Goal: Task Accomplishment & Management: Use online tool/utility

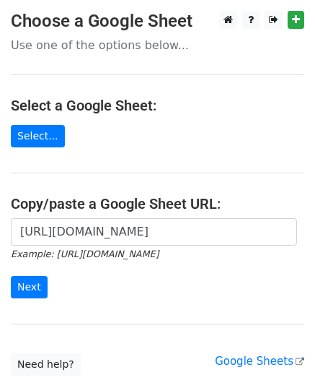
scroll to position [0, 322]
type input "https://docs.google.com/spreadsheets/d/1ejb6PnnWpCyww-PBWJfbQODpnoY5yL94tPk9Yeg…"
click at [33, 291] on input "Next" at bounding box center [29, 287] width 37 height 22
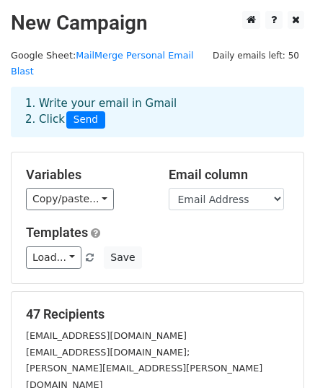
scroll to position [144, 0]
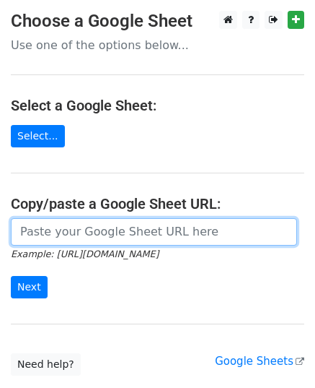
click at [32, 229] on input "url" at bounding box center [154, 231] width 287 height 27
paste input "https://docs.google.com/spreadsheets/d/1ejb6PnnWpCyww-PBWJfbQODpnoY5yL94tPk9Yeg…"
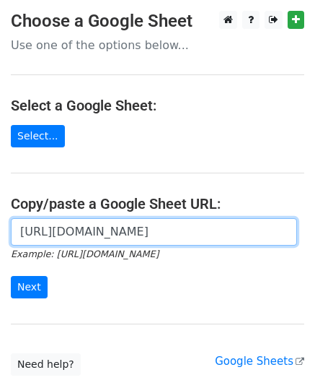
scroll to position [0, 322]
type input "[URL][DOMAIN_NAME]"
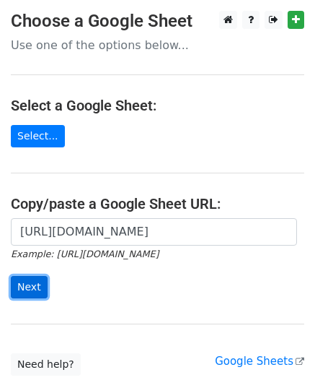
click at [32, 288] on input "Next" at bounding box center [29, 287] width 37 height 22
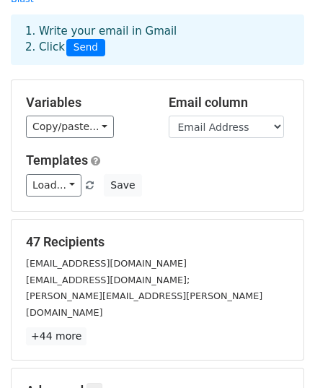
scroll to position [227, 0]
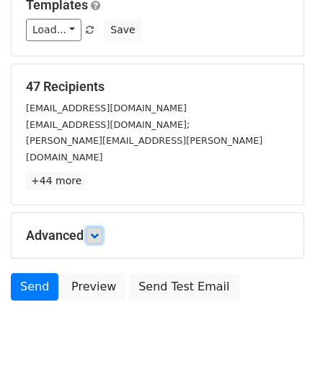
click at [102, 227] on link at bounding box center [95, 235] width 16 height 16
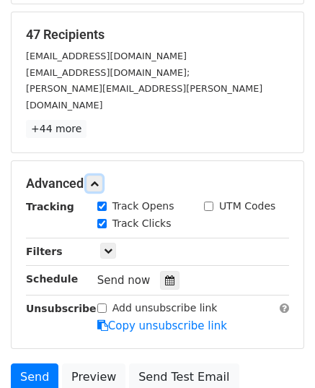
scroll to position [300, 0]
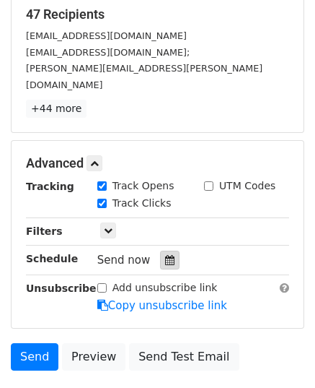
click at [165, 255] on icon at bounding box center [169, 260] width 9 height 10
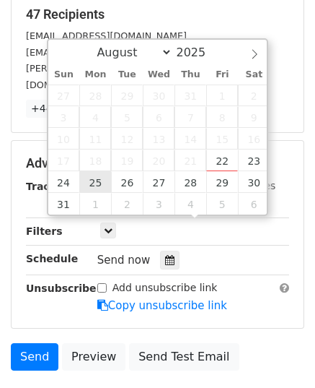
type input "2025-08-25 12:00"
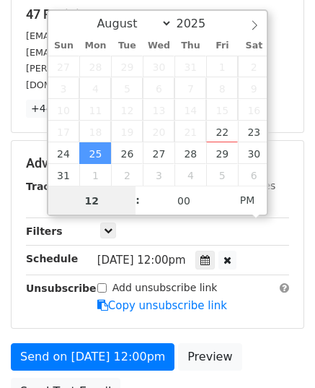
scroll to position [0, 0]
type input "8"
type input "2025-08-25 08:00"
type input "08"
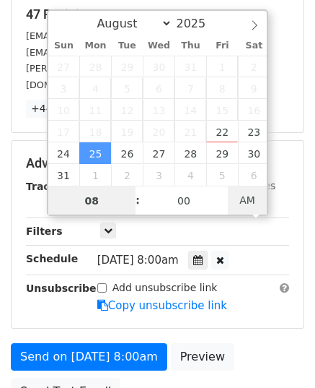
click at [251, 201] on span "AM" at bounding box center [248, 200] width 40 height 29
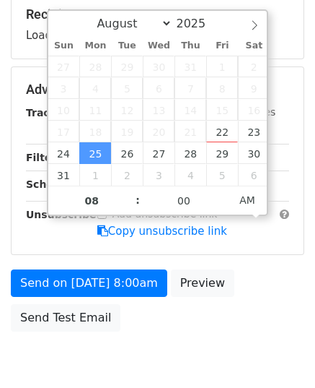
click at [269, 230] on div "Advanced Tracking Track Opens UTM Codes Track Clicks Filters Only include sprea…" at bounding box center [158, 160] width 292 height 187
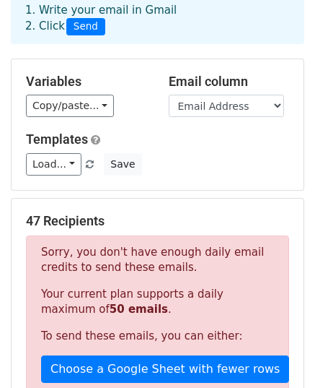
scroll to position [217, 0]
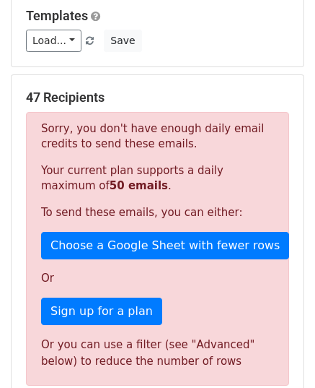
click at [131, 131] on p "Sorry, you don't have enough daily email credits to send these emails." at bounding box center [157, 136] width 233 height 30
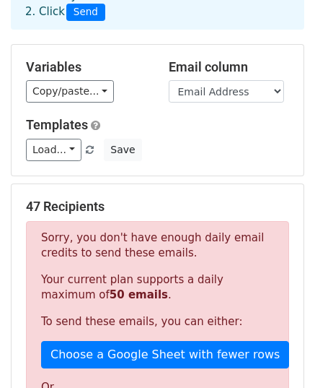
scroll to position [0, 0]
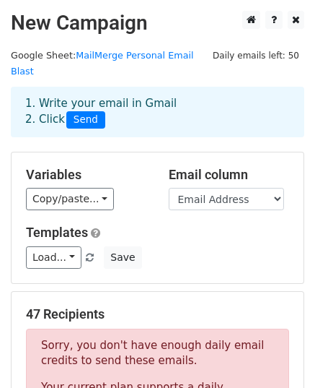
click at [164, 258] on div "Variables Copy/paste... {{Name}} {{Company}} {{Email Address}} {{Attachment}} E…" at bounding box center [158, 217] width 292 height 131
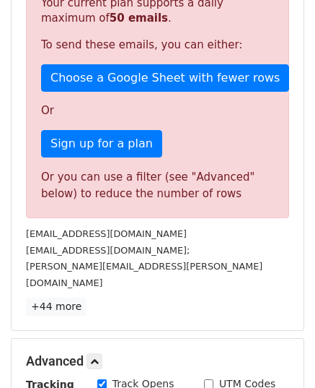
scroll to position [144, 0]
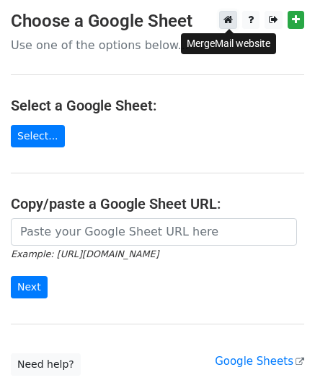
click at [227, 23] on icon at bounding box center [228, 19] width 9 height 10
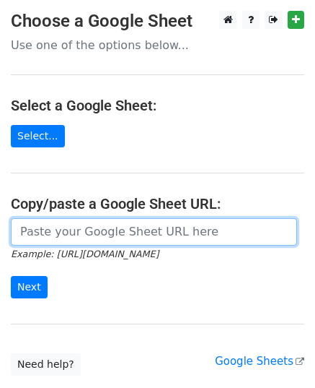
click at [33, 236] on input "url" at bounding box center [154, 231] width 287 height 27
paste input "https://docs.google.com/spreadsheets/d/1ejb6PnnWpCyww-PBWJfbQODpnoY5yL94tPk9Yeg…"
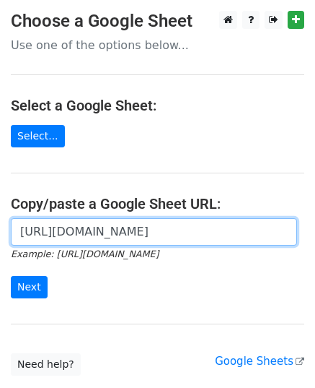
scroll to position [0, 322]
type input "https://docs.google.com/spreadsheets/d/1ejb6PnnWpCyww-PBWJfbQODpnoY5yL94tPk9Yeg…"
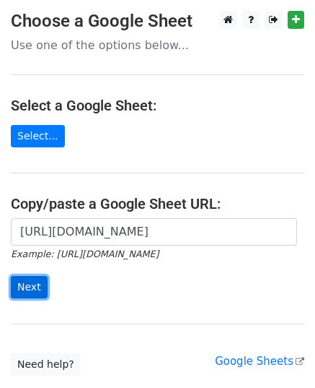
click at [33, 284] on input "Next" at bounding box center [29, 287] width 37 height 22
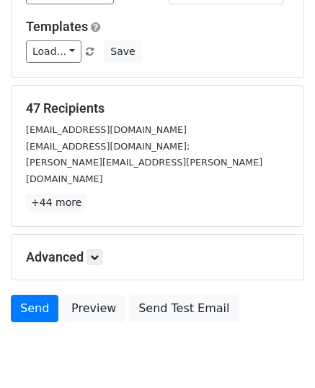
scroll to position [217, 0]
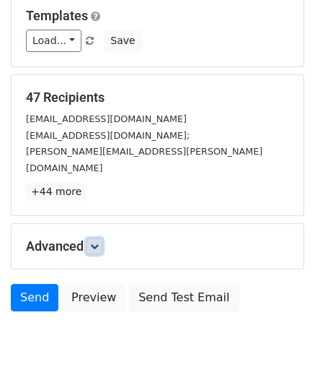
click at [96, 242] on icon at bounding box center [94, 246] width 9 height 9
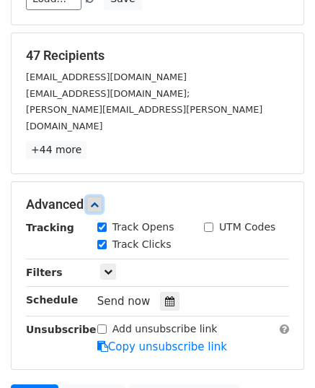
scroll to position [289, 0]
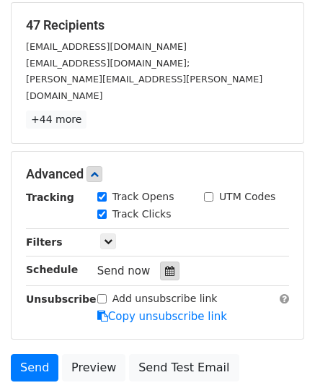
click at [165, 266] on icon at bounding box center [169, 271] width 9 height 10
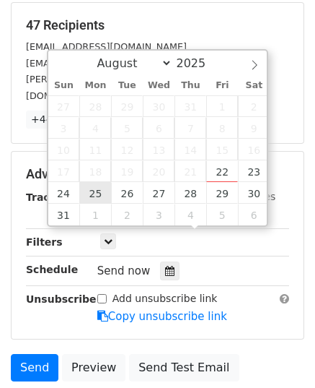
type input "2025-08-25 12:00"
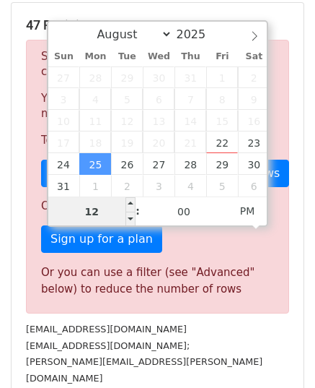
type input "8"
type input "2025-08-25 08:00"
type input "08"
click at [260, 219] on span "PM" at bounding box center [248, 210] width 40 height 29
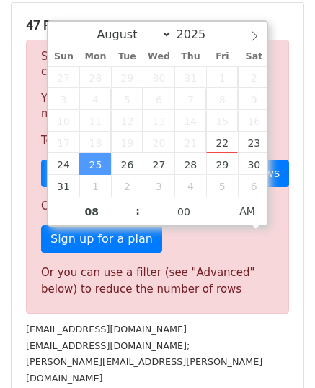
click at [251, 288] on div "Sorry, you don't have enough daily email credits to send these emails. Your cur…" at bounding box center [157, 177] width 263 height 274
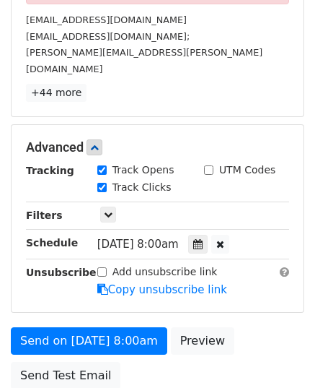
scroll to position [683, 0]
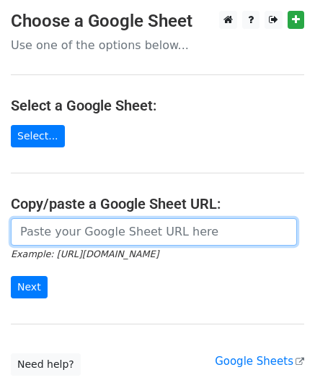
click at [27, 226] on input "url" at bounding box center [154, 231] width 287 height 27
paste input "https://docs.google.com/spreadsheets/d/1kym9VckgX4PxKsWDjLS1p5bQrwzB9NQ3Wa0WLTr…"
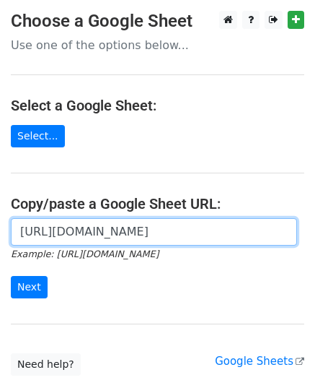
scroll to position [0, 323]
type input "https://docs.google.com/spreadsheets/d/1kym9VckgX4PxKsWDjLS1p5bQrwzB9NQ3Wa0WLTr…"
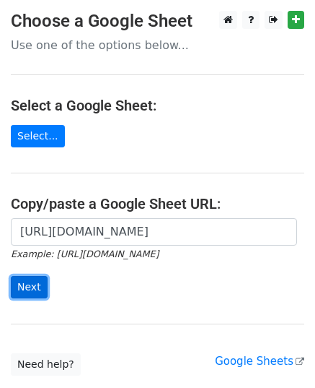
click at [20, 285] on input "Next" at bounding box center [29, 287] width 37 height 22
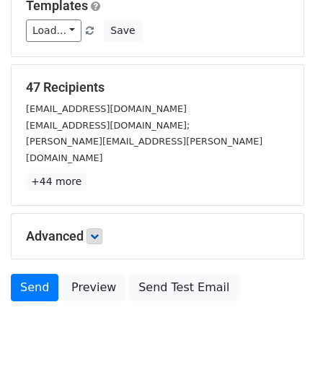
scroll to position [227, 0]
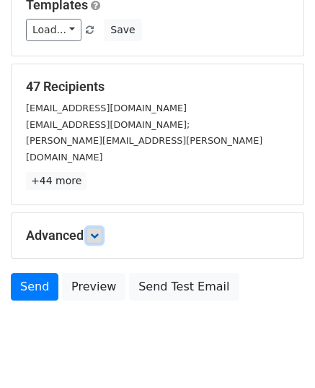
click at [93, 231] on icon at bounding box center [94, 235] width 9 height 9
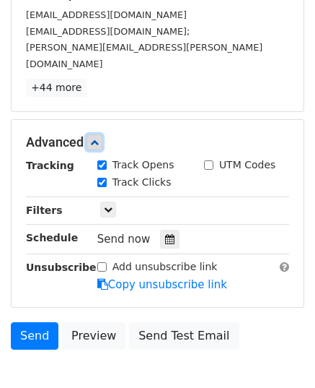
scroll to position [368, 0]
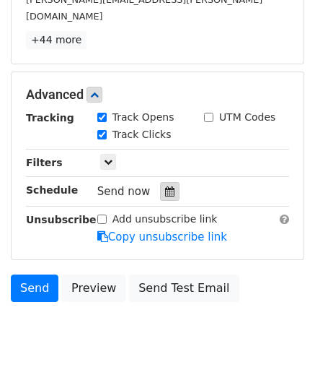
click at [165, 186] on icon at bounding box center [169, 191] width 9 height 10
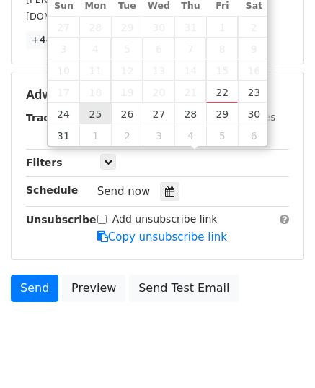
type input "[DATE] 12:00"
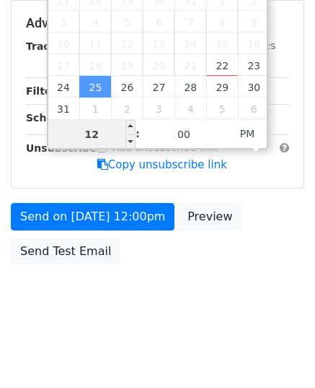
scroll to position [345, 0]
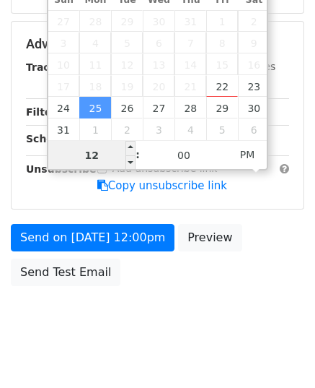
type input "8"
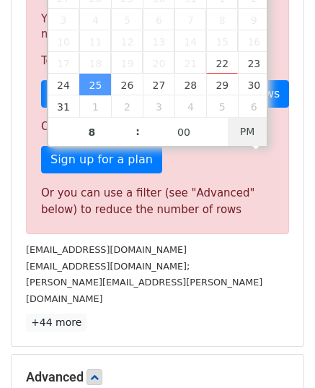
type input "2025-08-25 20:00"
click at [246, 163] on div "Sorry, you don't have enough daily email credits to send these emails. Your cur…" at bounding box center [157, 97] width 263 height 274
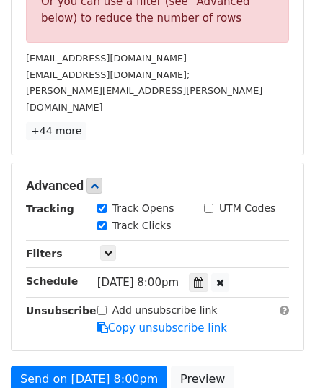
scroll to position [585, 0]
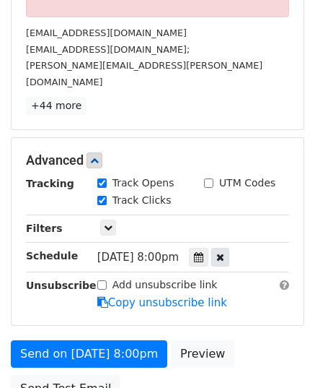
click at [224, 252] on icon at bounding box center [221, 257] width 8 height 10
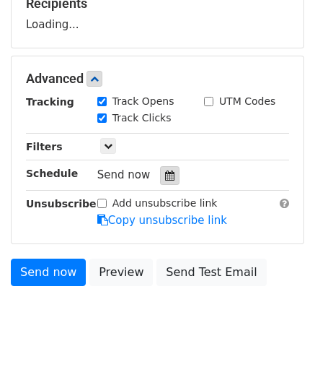
scroll to position [368, 0]
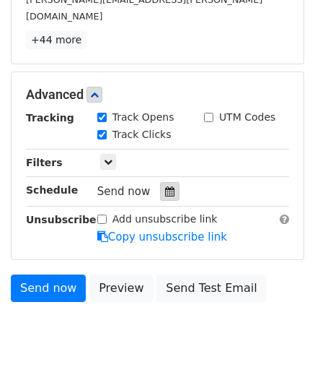
click at [165, 186] on icon at bounding box center [169, 191] width 9 height 10
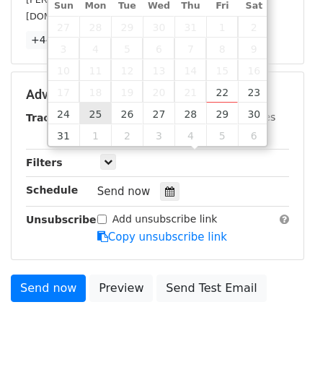
type input "2025-08-25 10:00"
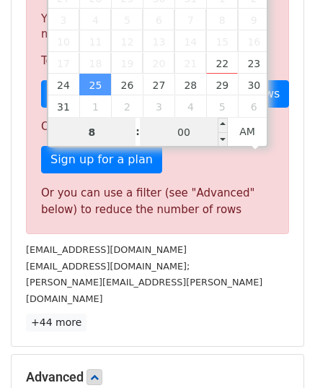
type input "8"
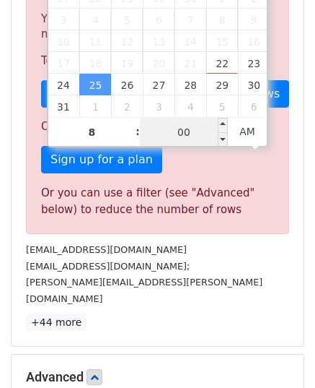
type input "2025-08-25 08:00"
type input "08"
click at [193, 135] on input "00" at bounding box center [184, 132] width 88 height 29
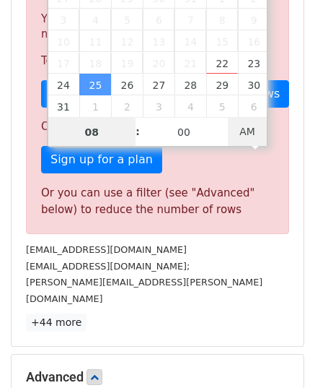
type input "2025-09-06 08:00"
select select "8"
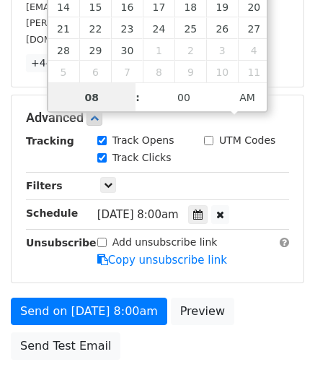
scroll to position [402, 0]
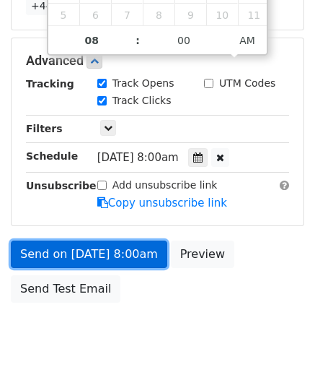
click at [113, 240] on link "Send on Sep 6 at 8:00am" at bounding box center [89, 253] width 157 height 27
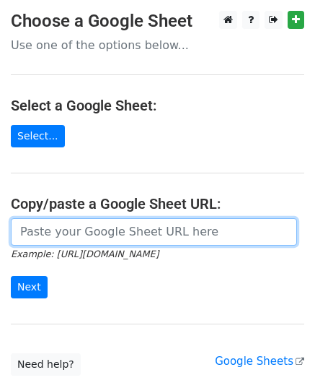
click at [35, 237] on input "url" at bounding box center [154, 231] width 287 height 27
paste input "https://docs.google.com/spreadsheets/d/1kym9VckgX4PxKsWDjLS1p5bQrwzB9NQ3Wa0WLTr…"
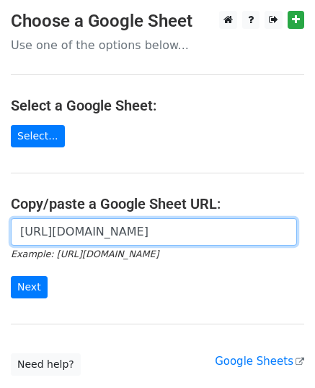
scroll to position [0, 323]
type input "https://docs.google.com/spreadsheets/d/1kym9VckgX4PxKsWDjLS1p5bQrwzB9NQ3Wa0WLTr…"
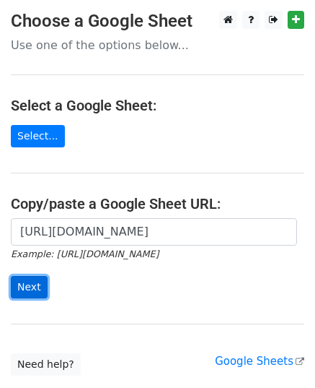
scroll to position [0, 0]
click at [35, 278] on input "Next" at bounding box center [29, 287] width 37 height 22
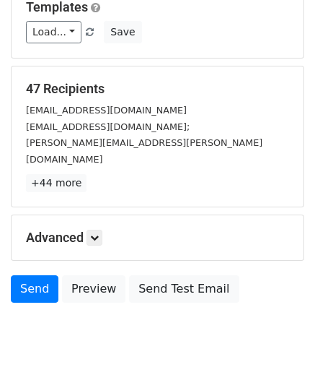
scroll to position [227, 0]
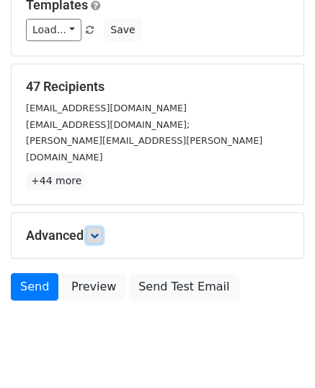
click at [100, 227] on link at bounding box center [95, 235] width 16 height 16
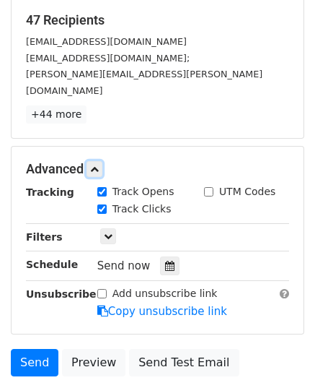
scroll to position [368, 0]
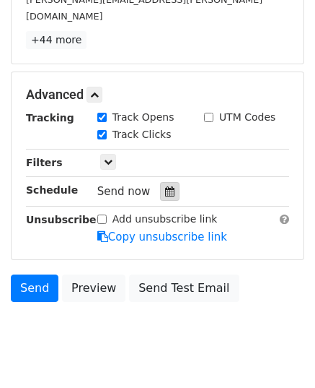
click at [167, 182] on div at bounding box center [169, 191] width 19 height 19
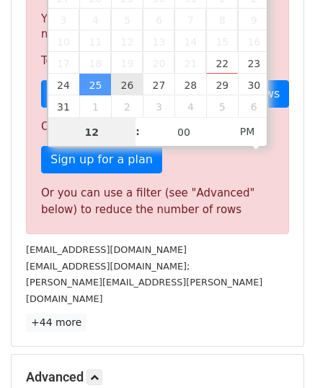
type input "2025-08-26 12:00"
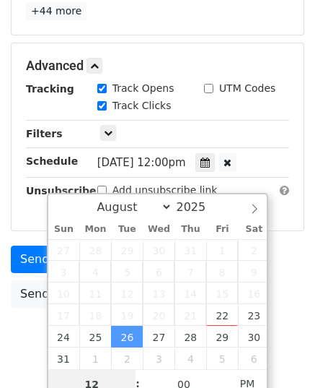
scroll to position [413, 0]
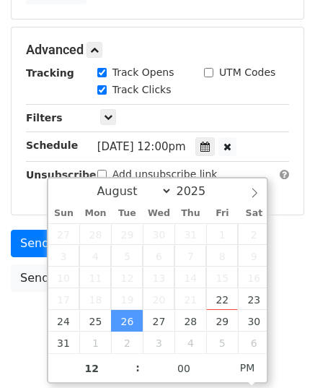
click at [244, 167] on div "Add unsubscribe link Copy unsubscribe link" at bounding box center [194, 183] width 214 height 33
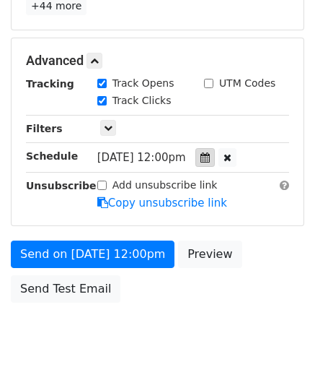
click at [214, 148] on div at bounding box center [205, 157] width 19 height 19
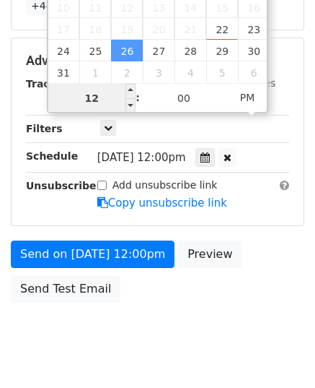
click at [90, 102] on input "12" at bounding box center [92, 98] width 88 height 29
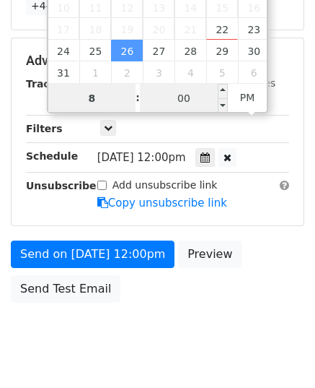
type input "8"
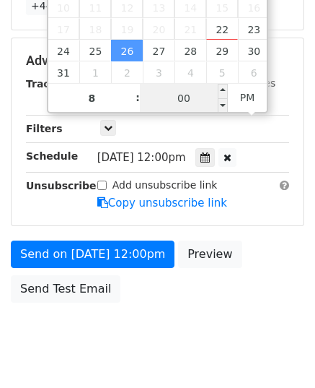
type input "[DATE] 20:00"
type input "08"
click at [178, 105] on input "00" at bounding box center [184, 98] width 88 height 29
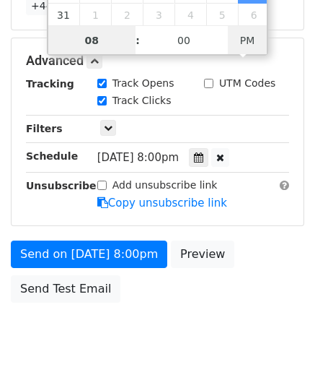
click at [245, 51] on span "PM" at bounding box center [248, 40] width 40 height 29
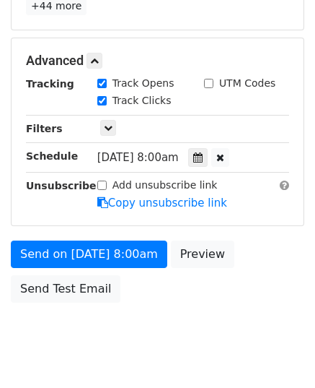
click at [266, 121] on div "Only include spreadsheet rows that match the following filters:" at bounding box center [194, 129] width 214 height 17
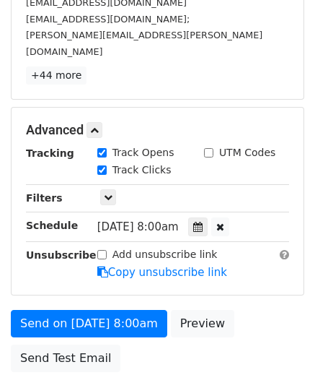
scroll to position [361, 0]
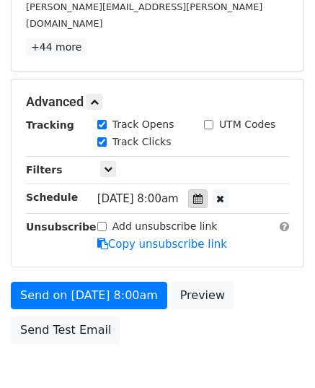
click at [203, 193] on icon at bounding box center [197, 198] width 9 height 10
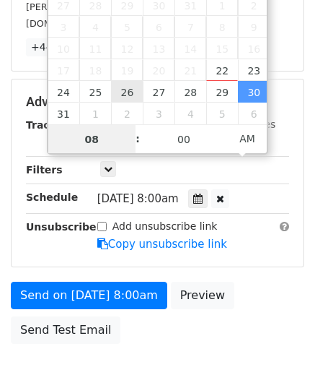
type input "[DATE] 08:00"
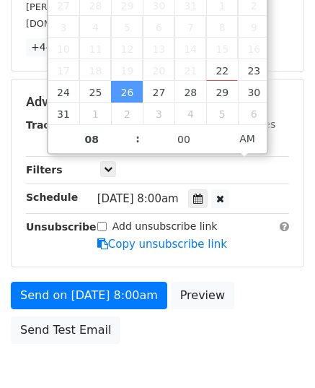
click at [270, 222] on div "Advanced Tracking Track Opens UTM Codes Track Clicks Filters Only include sprea…" at bounding box center [158, 172] width 292 height 187
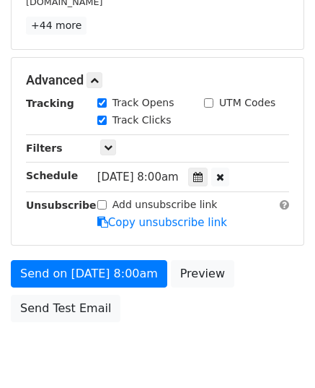
scroll to position [402, 0]
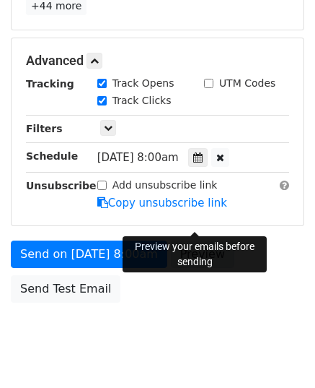
click at [207, 240] on link "Preview" at bounding box center [203, 253] width 64 height 27
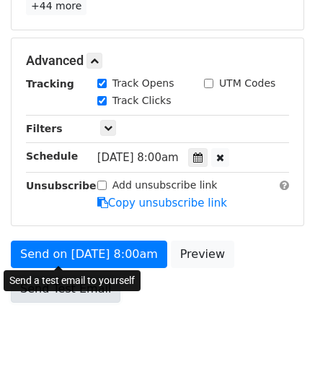
click at [59, 275] on link "Send Test Email" at bounding box center [66, 288] width 110 height 27
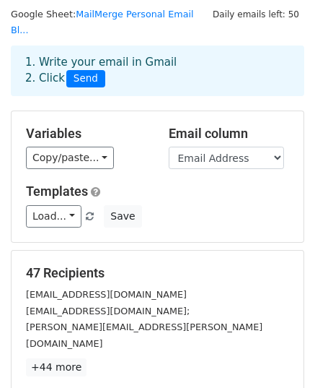
scroll to position [0, 0]
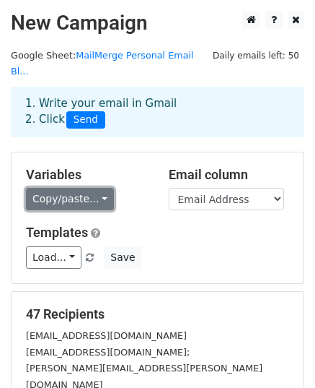
click at [98, 188] on link "Copy/paste..." at bounding box center [70, 199] width 88 height 22
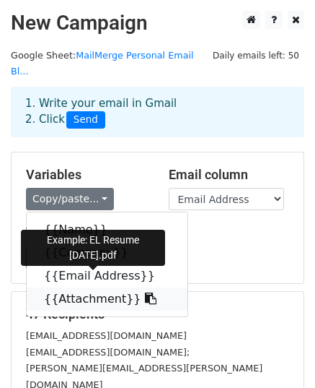
click at [92, 287] on link "{{Attachment}}" at bounding box center [107, 298] width 161 height 23
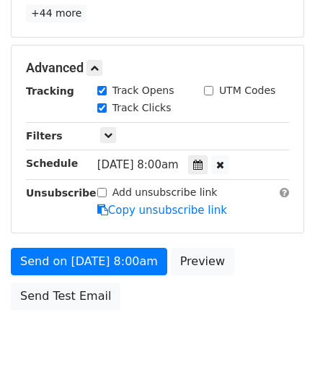
scroll to position [402, 0]
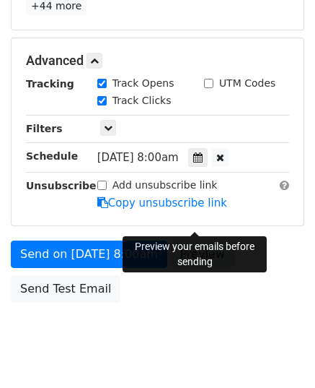
click at [213, 240] on link "Preview" at bounding box center [203, 253] width 64 height 27
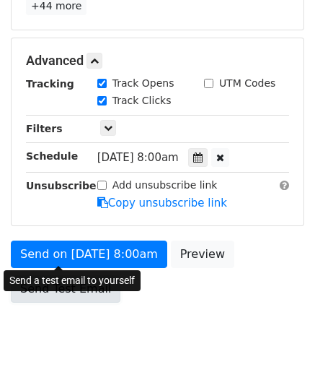
click at [72, 275] on link "Send Test Email" at bounding box center [66, 288] width 110 height 27
click at [32, 275] on link "Send Test Email" at bounding box center [66, 288] width 110 height 27
click at [54, 275] on link "Send Test Email" at bounding box center [66, 288] width 110 height 27
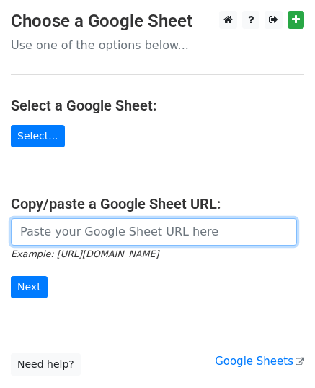
click at [24, 240] on input "url" at bounding box center [154, 231] width 287 height 27
paste input "https://docs.google.com/spreadsheets/d/1kym9VckgX4PxKsWDjLS1p5bQrwzB9NQ3Wa0WLTr…"
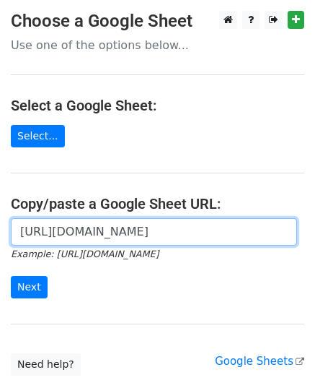
scroll to position [0, 323]
type input "https://docs.google.com/spreadsheets/d/1kym9VckgX4PxKsWDjLS1p5bQrwzB9NQ3Wa0WLTr…"
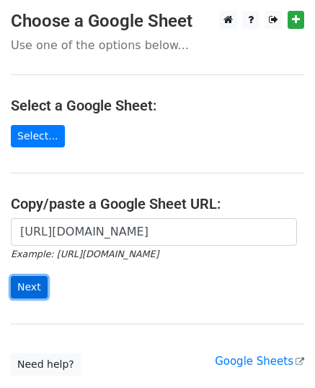
click at [12, 288] on input "Next" at bounding box center [29, 287] width 37 height 22
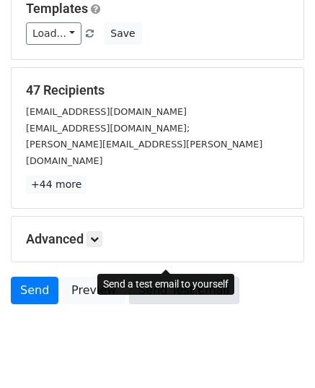
scroll to position [227, 0]
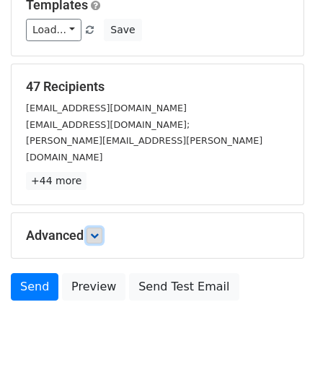
click at [93, 231] on icon at bounding box center [94, 235] width 9 height 9
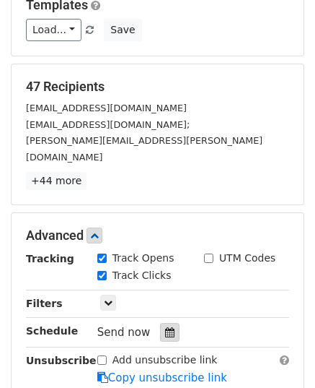
click at [165, 327] on icon at bounding box center [169, 332] width 9 height 10
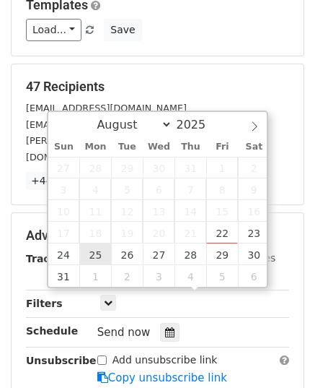
type input "[DATE] 12:00"
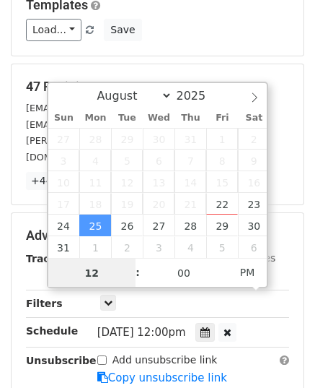
scroll to position [0, 0]
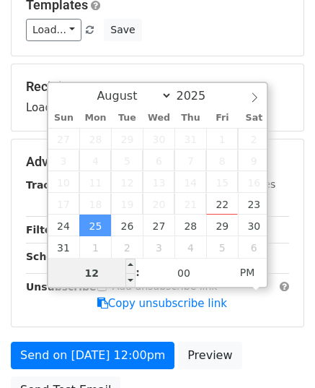
type input "8"
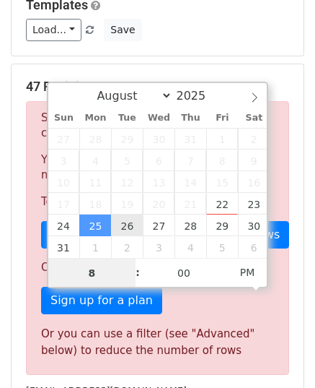
type input "[DATE] 20:00"
type input "08"
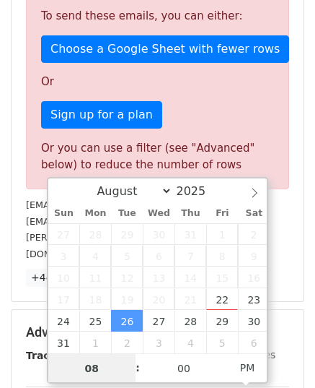
scroll to position [683, 0]
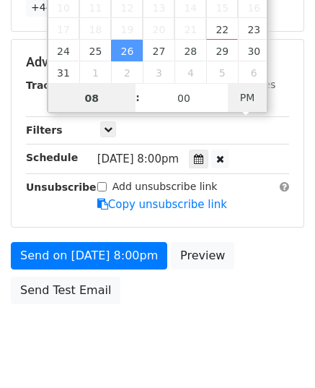
click at [243, 105] on span "PM" at bounding box center [248, 97] width 40 height 29
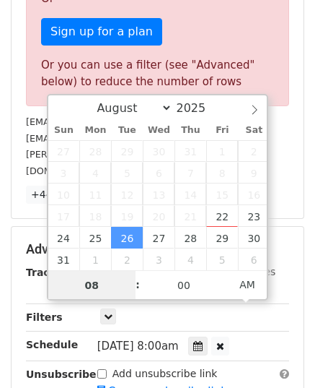
scroll to position [538, 0]
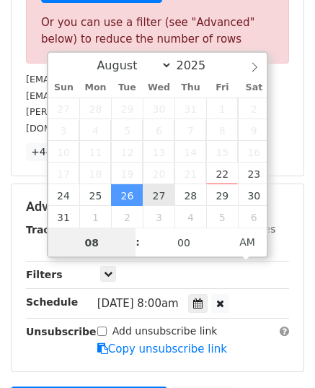
type input "[DATE] 08:00"
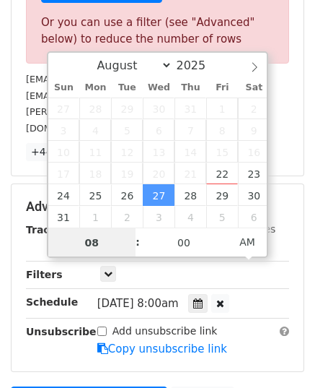
scroll to position [413, 0]
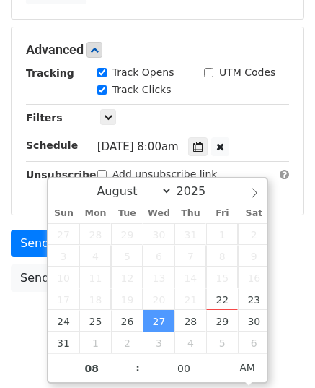
click at [290, 230] on div "Send on [DATE] 8:00am Preview Send Test Email" at bounding box center [157, 264] width 315 height 69
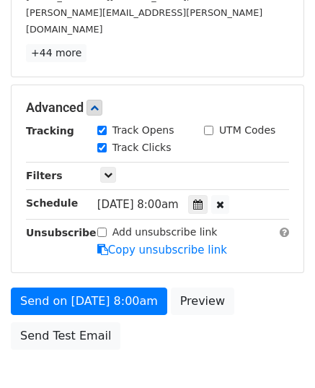
scroll to position [402, 0]
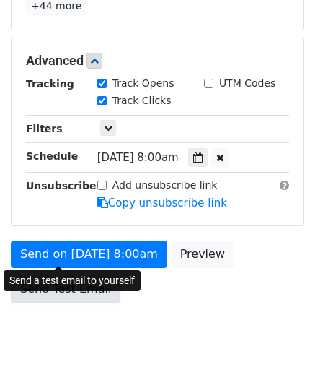
click at [79, 275] on link "Send Test Email" at bounding box center [66, 288] width 110 height 27
click at [85, 275] on link "Send Test Email" at bounding box center [66, 288] width 110 height 27
